Goal: Use online tool/utility: Utilize a website feature to perform a specific function

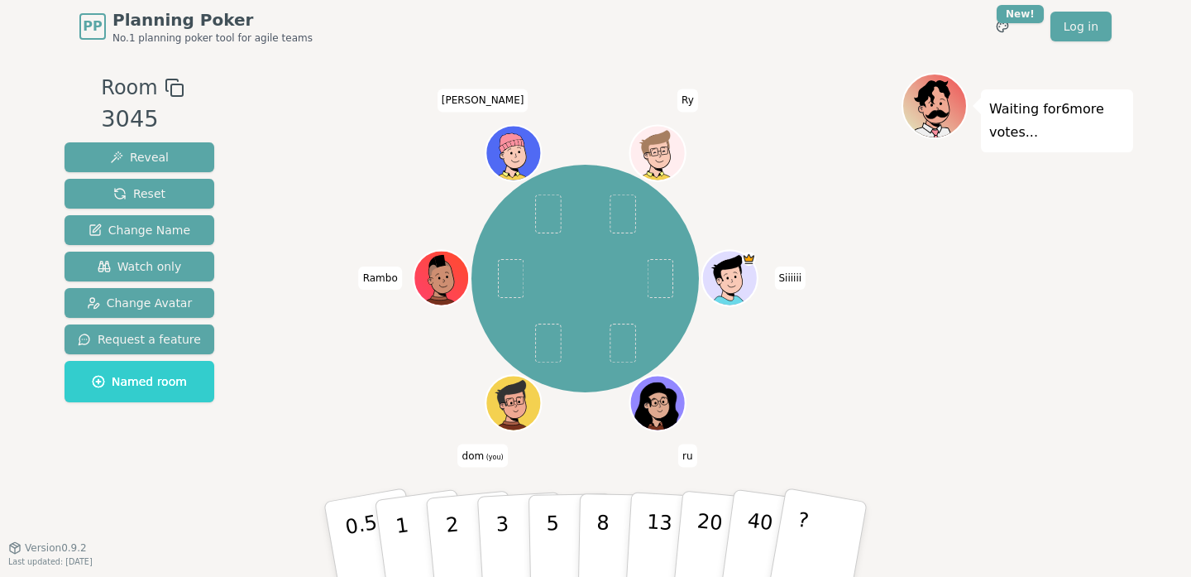
click at [672, 165] on div "Siiiiii ru dom (you) [PERSON_NAME]" at bounding box center [586, 279] width 228 height 228
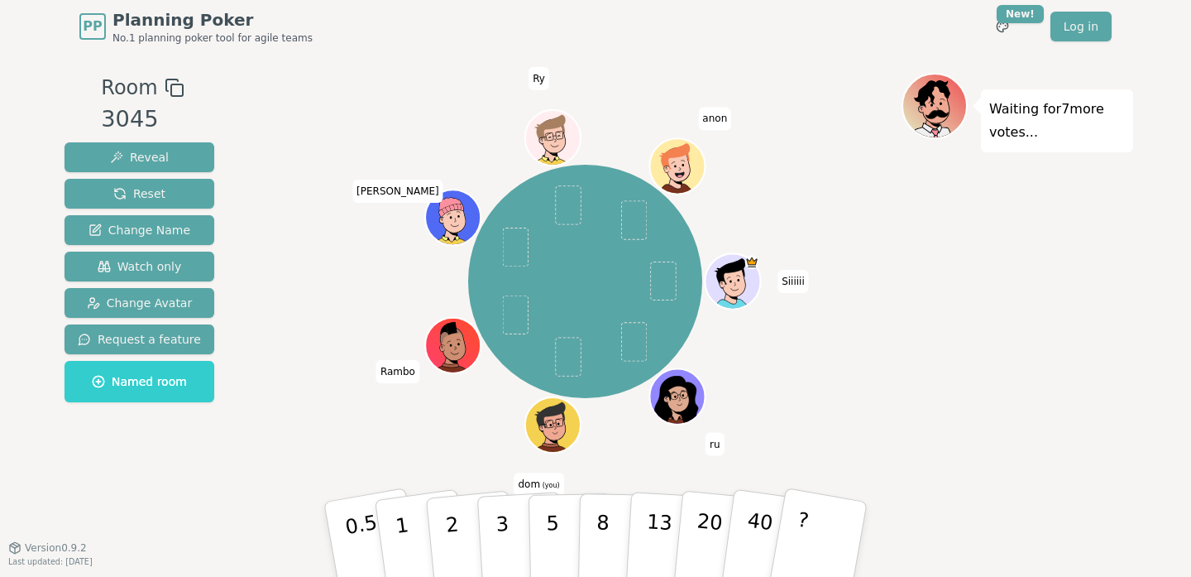
click at [563, 433] on icon at bounding box center [555, 433] width 27 height 8
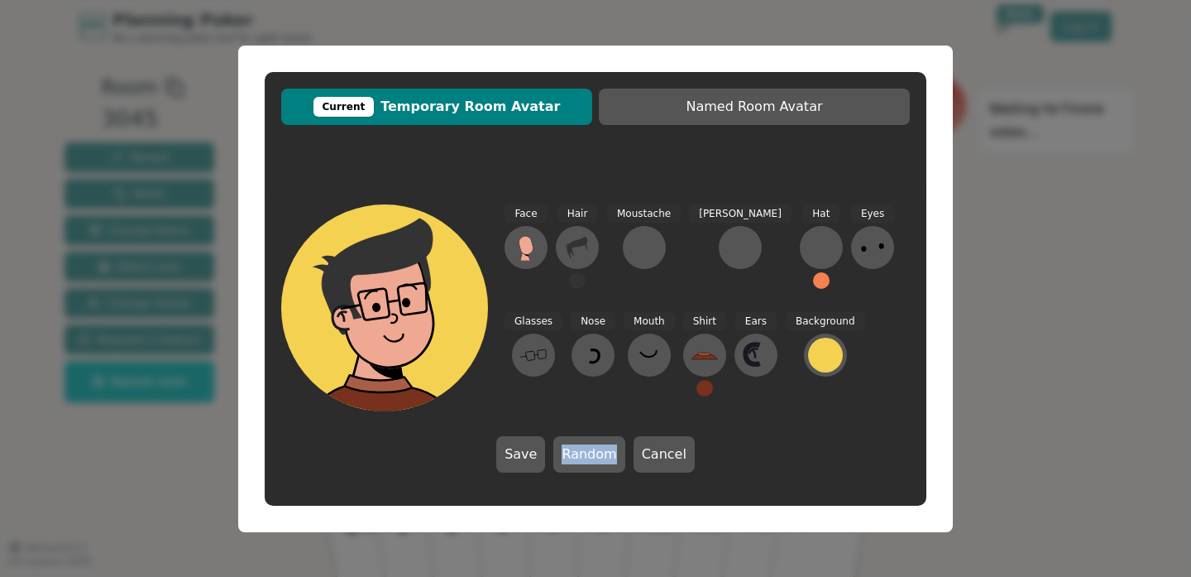
click at [563, 433] on div "Face Hair Moustache [PERSON_NAME] Hat Eyes Glasses Nose Mouth Shirt Ears Backgr…" at bounding box center [596, 338] width 662 height 301
click at [481, 47] on div "Current Temporary Room Avatar Named Room Avatar Face Hair Moustache [PERSON_NAM…" at bounding box center [595, 289] width 715 height 487
click at [645, 453] on button "Cancel" at bounding box center [664, 454] width 61 height 36
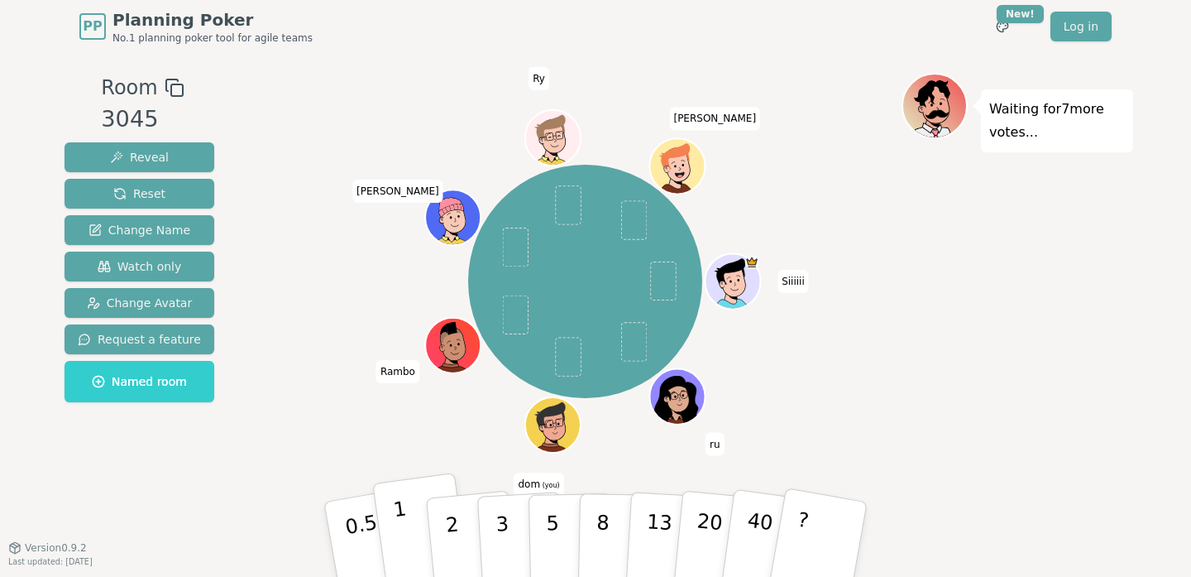
click at [411, 523] on button "1" at bounding box center [421, 539] width 98 height 134
click at [357, 520] on p "0.5" at bounding box center [364, 540] width 46 height 93
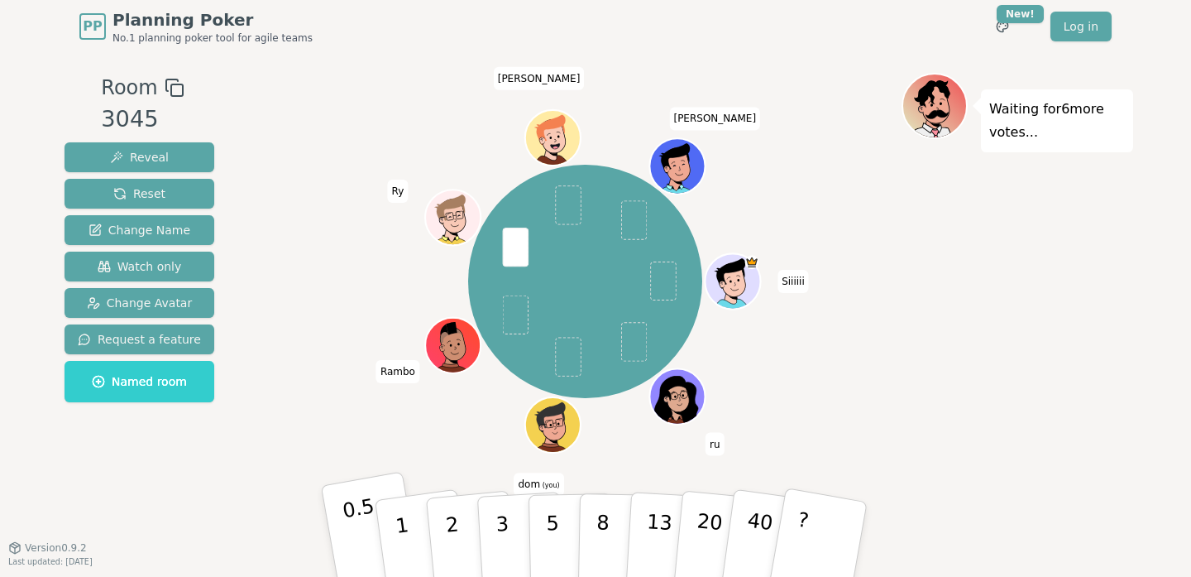
click at [357, 520] on p "0.5" at bounding box center [364, 540] width 46 height 93
click at [395, 521] on button "1" at bounding box center [421, 539] width 98 height 134
click at [347, 510] on p "0.5" at bounding box center [364, 540] width 46 height 93
